Goal: Task Accomplishment & Management: Complete application form

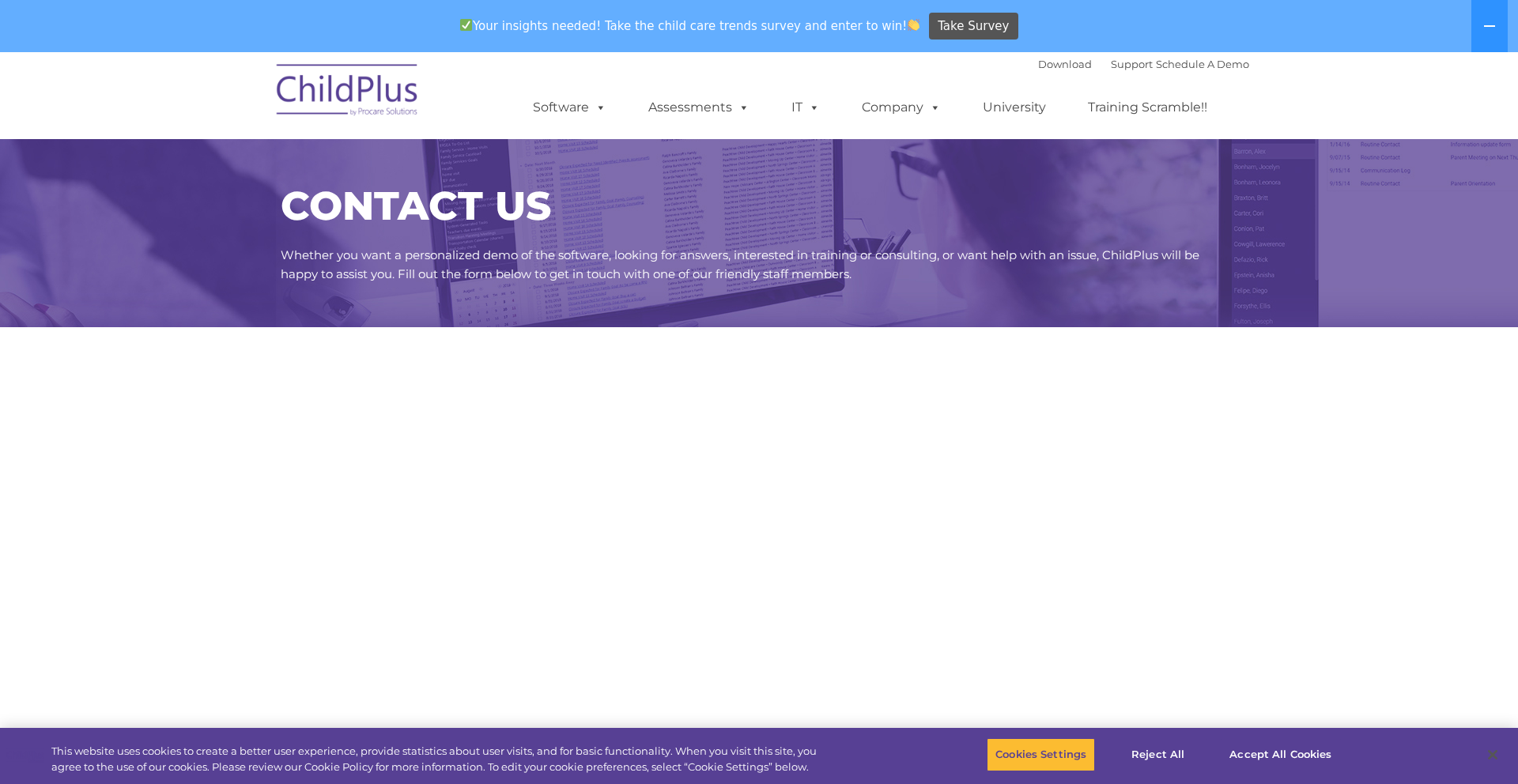
select select "MEDIUM"
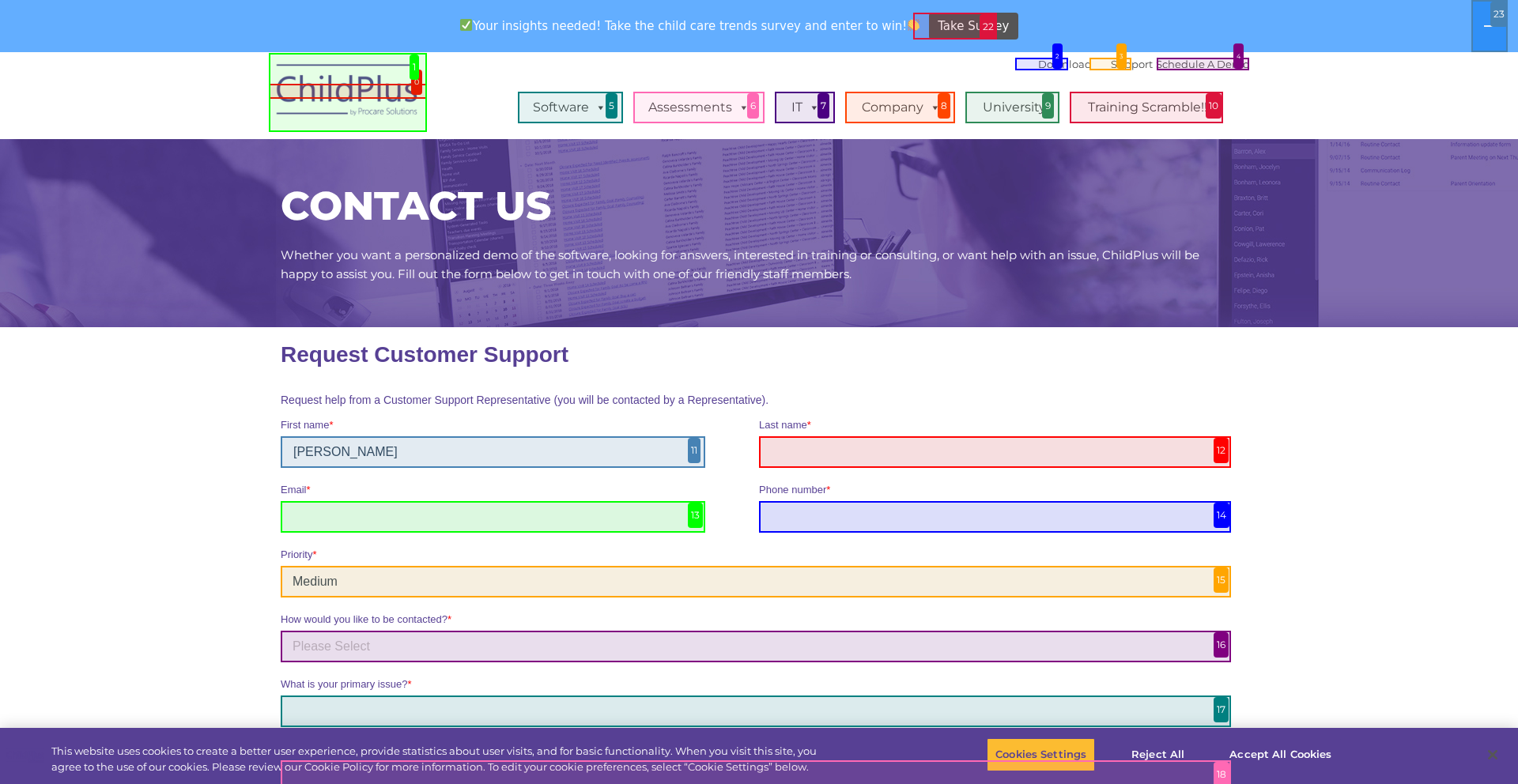
type input "[PERSON_NAME]"
type input "Baumen"
type input "[PERSON_NAME][EMAIL_ADDRESS][DOMAIN_NAME]"
type input "[PHONE_NUMBER]"
select select "HIGH"
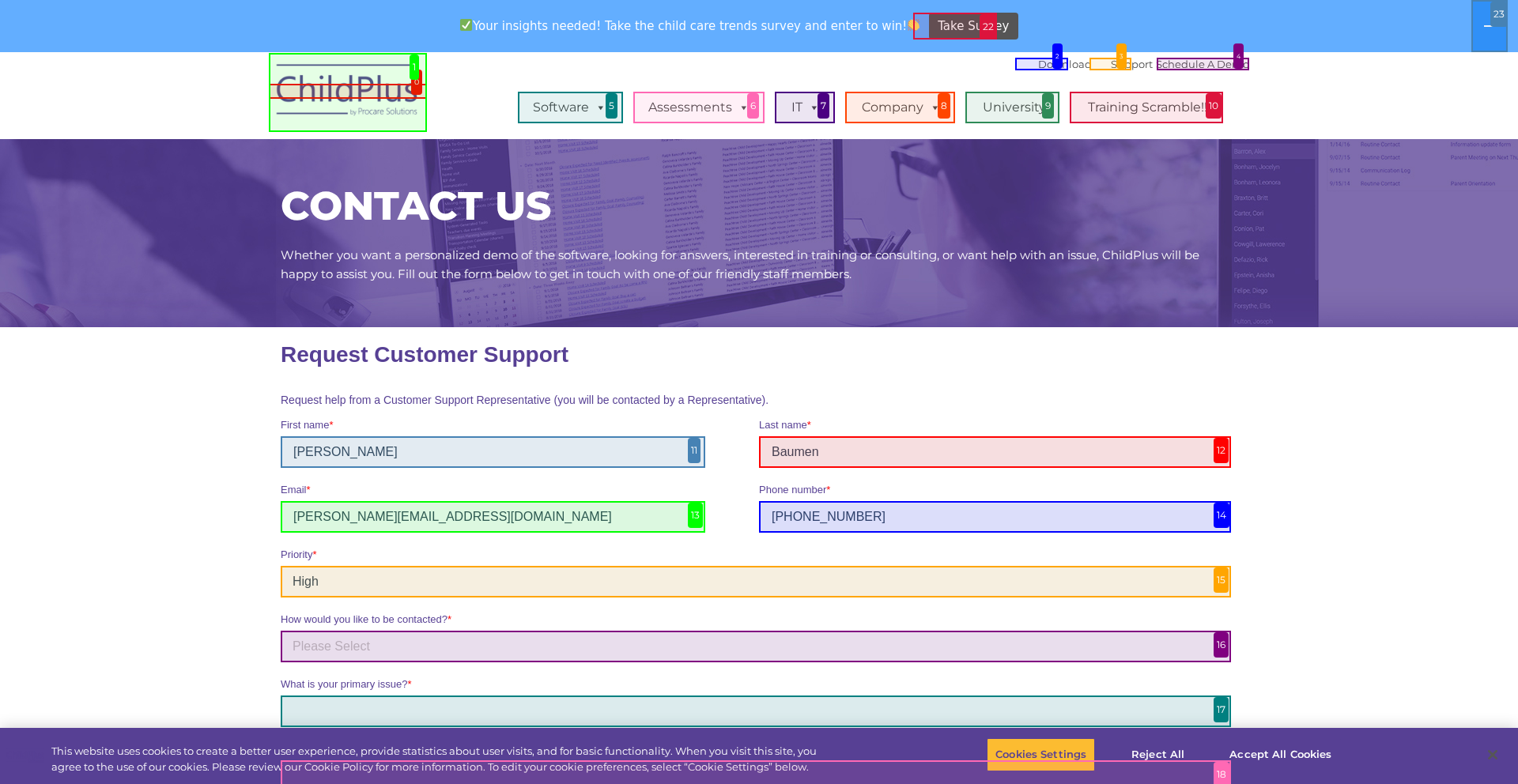
select select "Email"
type input "[PHONE_NUMBER]"
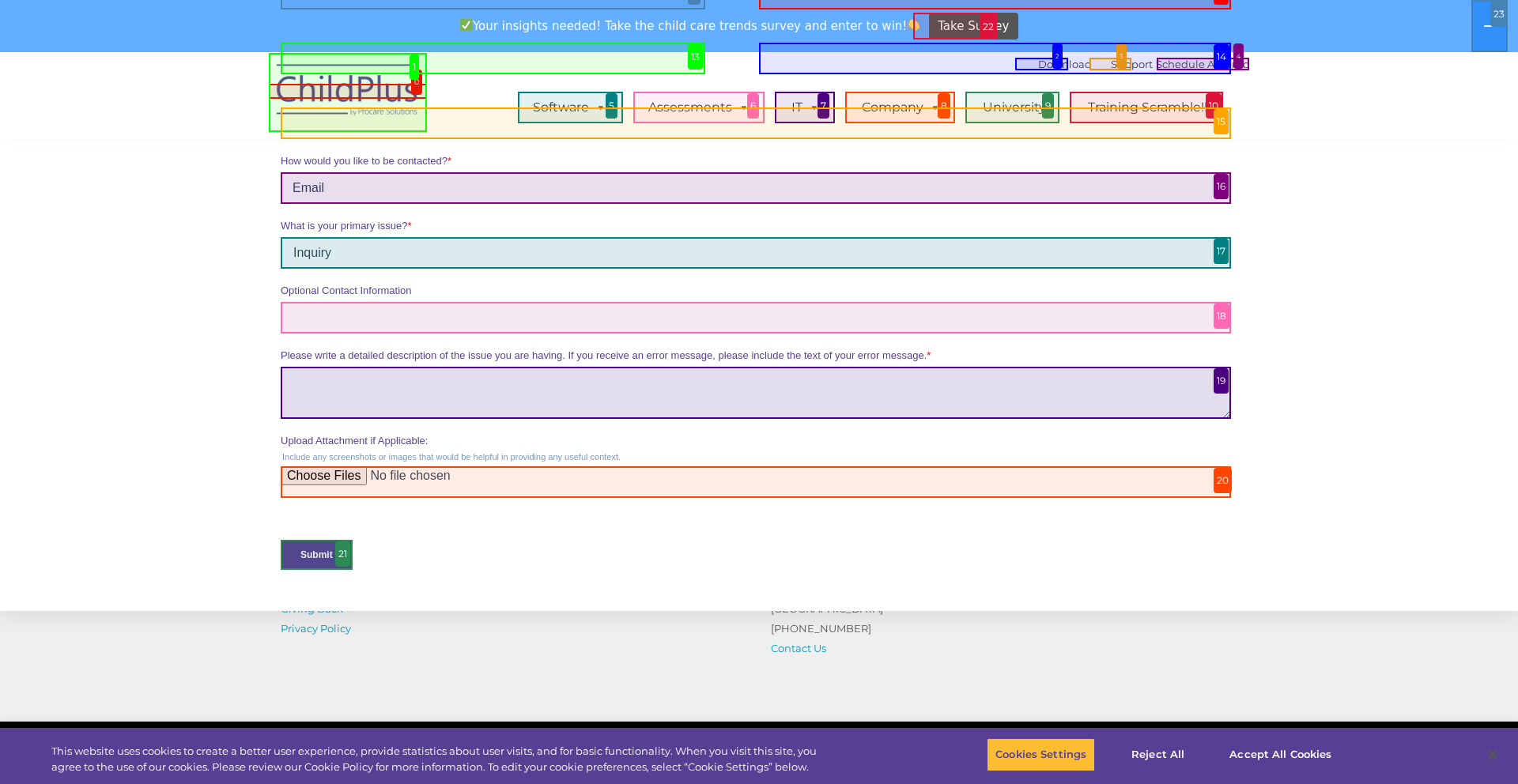
type input "Inquiry"
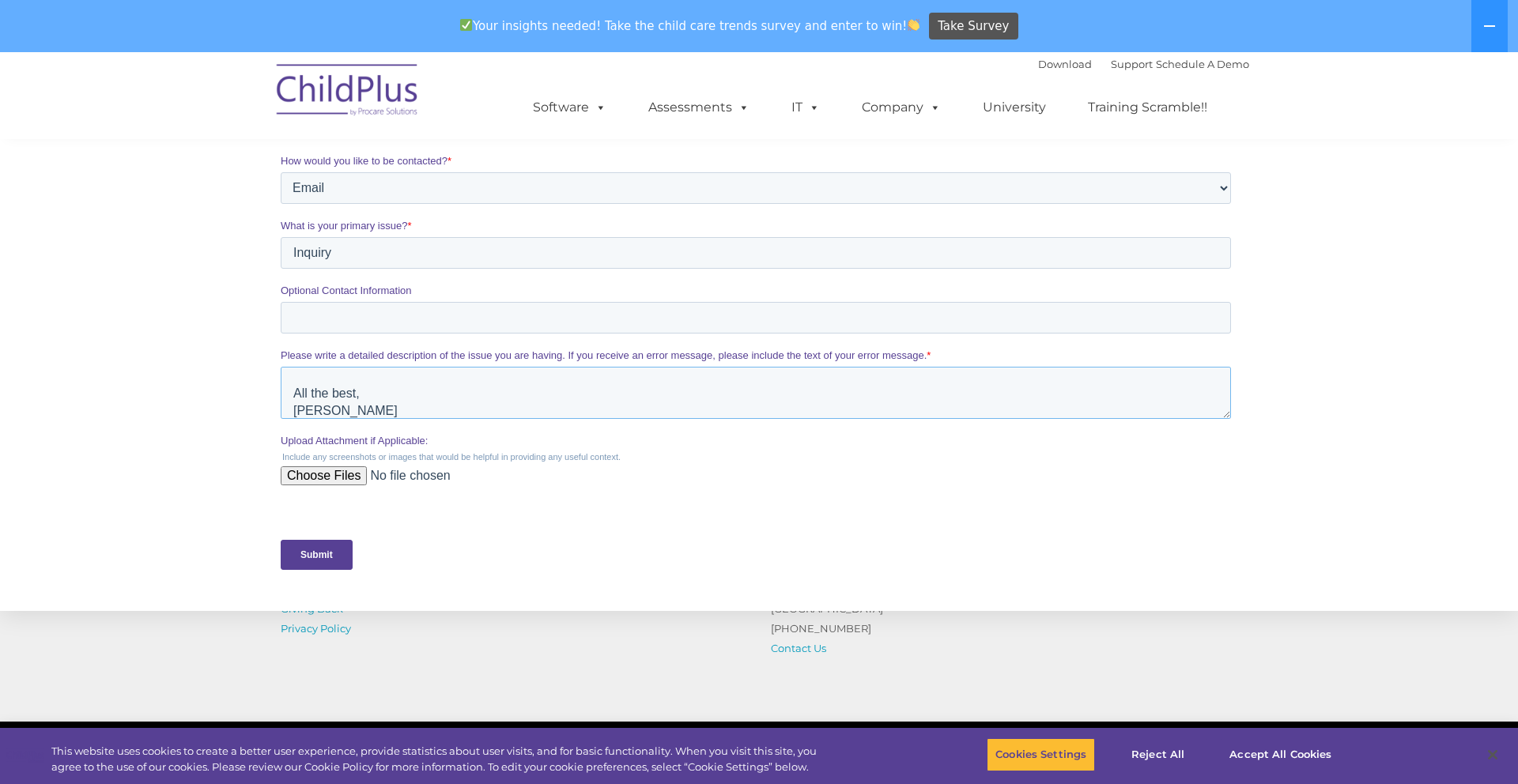
type textarea "Hi Team, I came across your solutions and wanted to reach out. We’ve been worki…"
click at [317, 554] on input "Submit" at bounding box center [317, 555] width 72 height 30
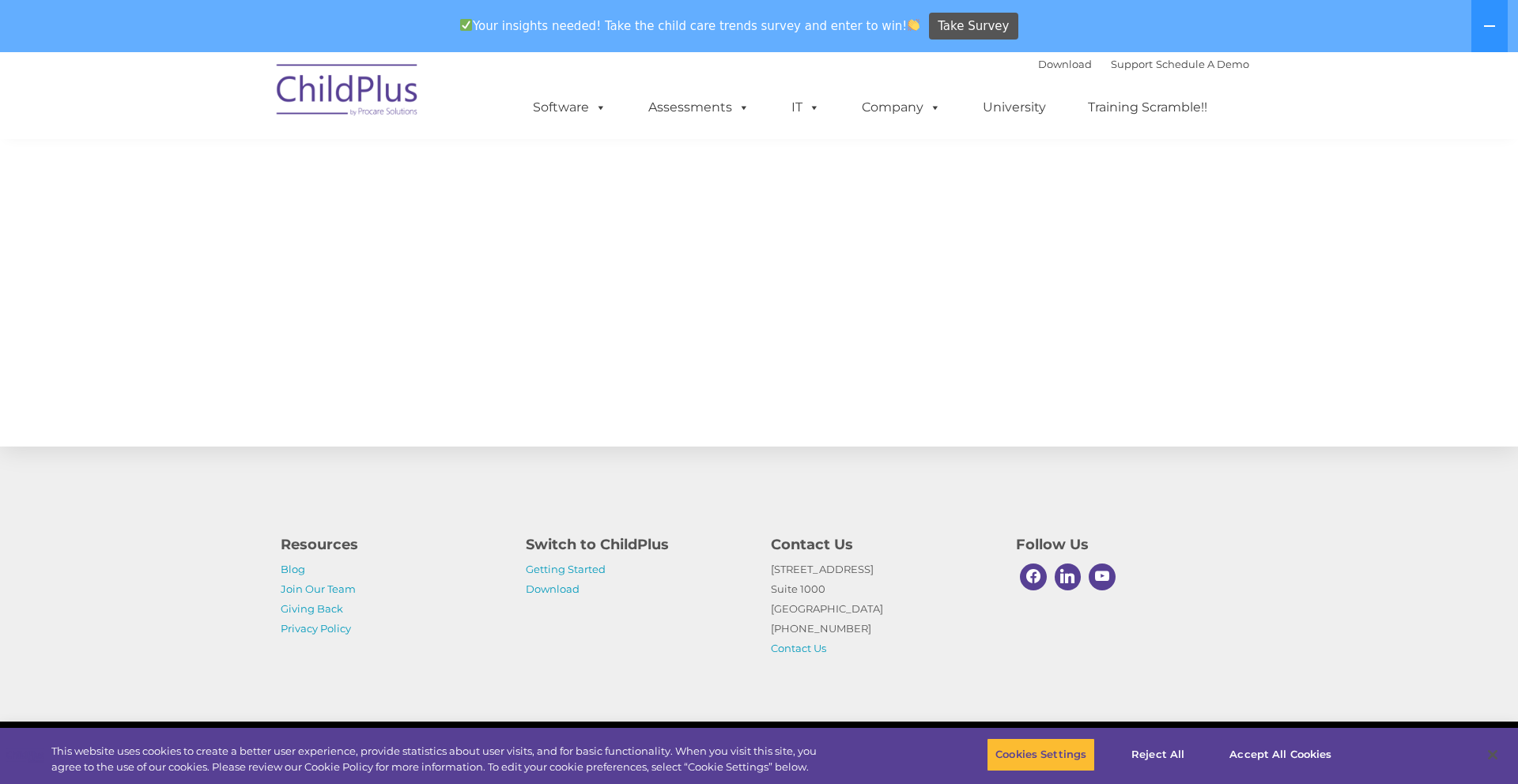
scroll to position [334, 0]
